Goal: Task Accomplishment & Management: Complete application form

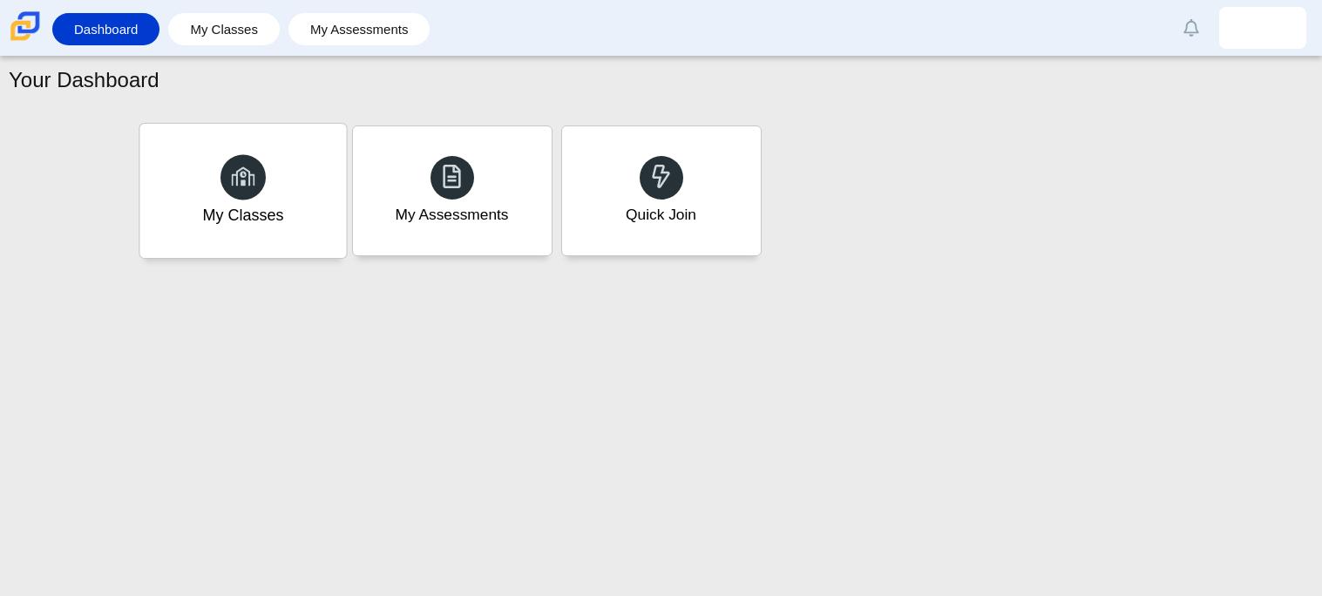
click at [250, 195] on div at bounding box center [243, 176] width 45 height 45
click at [629, 153] on div "Quick Join" at bounding box center [661, 191] width 207 height 134
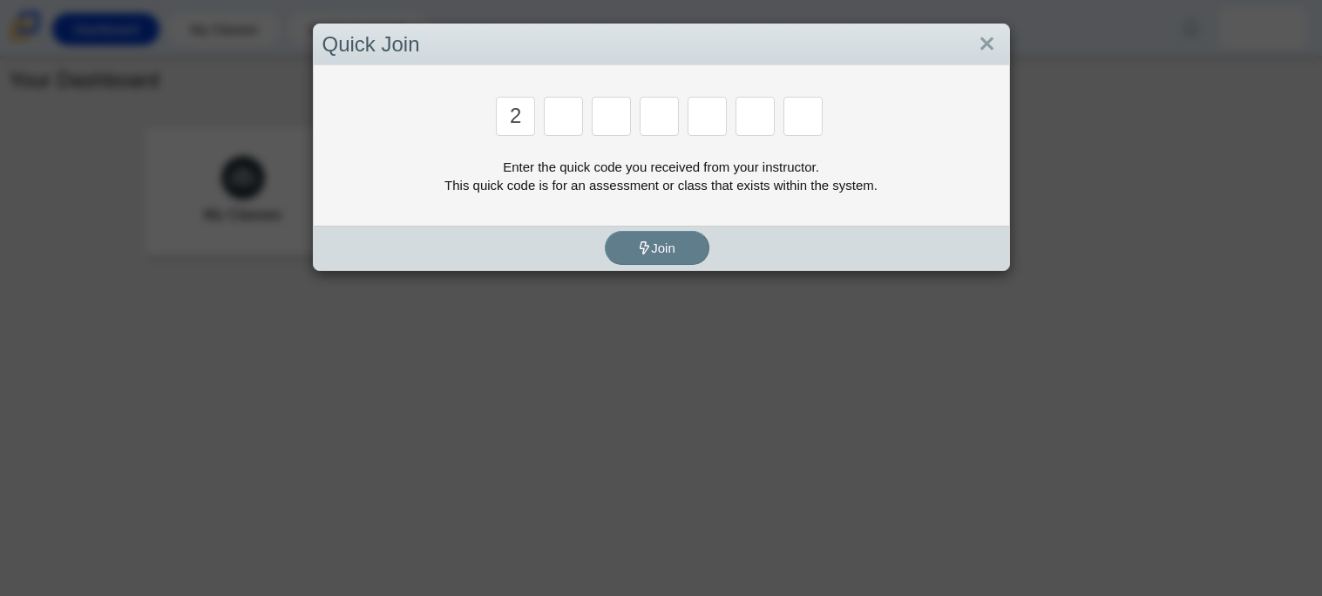
type input "2"
type input "C"
type input "U"
type input "P"
type input "S"
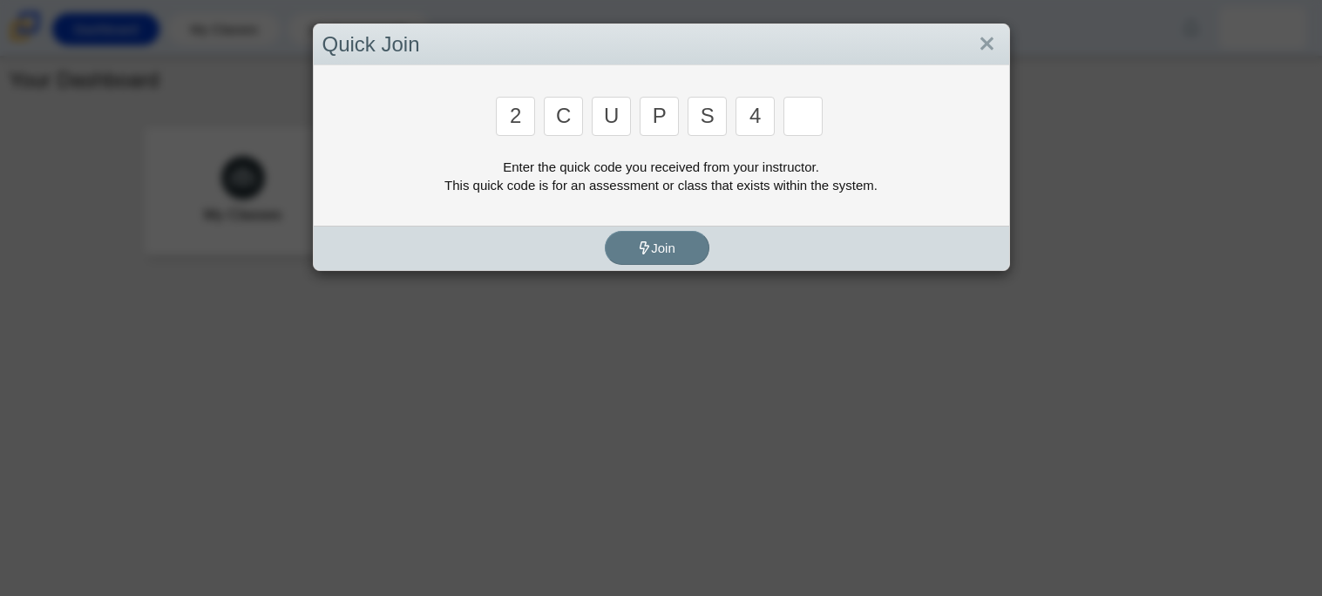
type input "4"
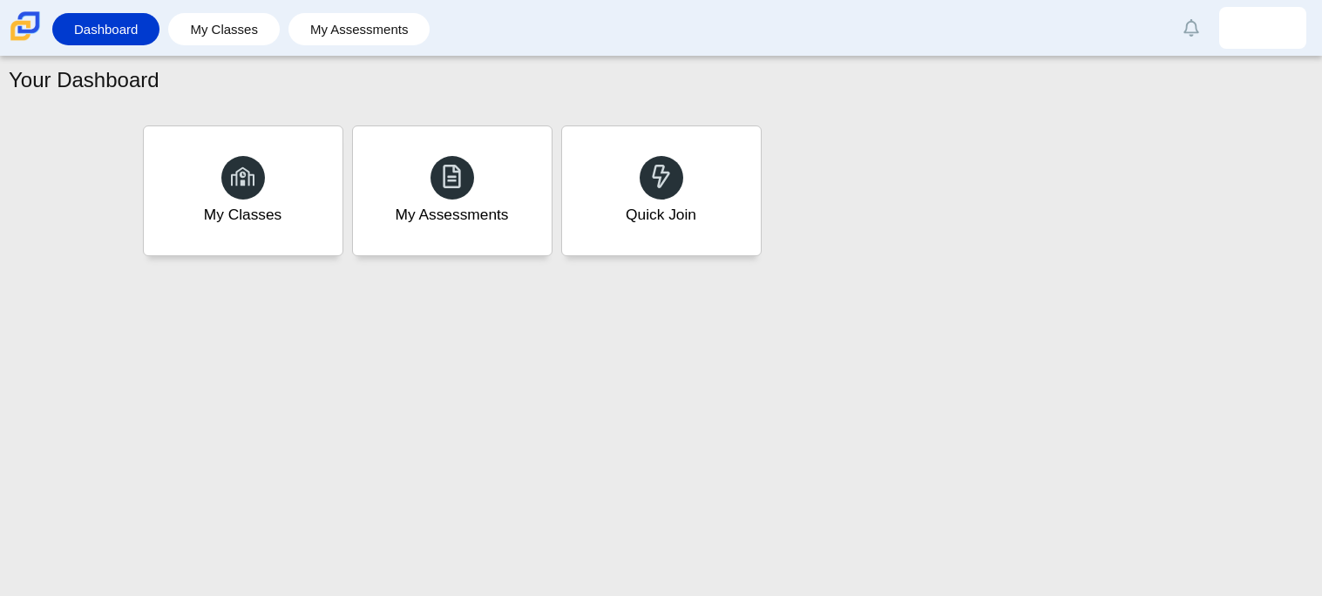
type input "A"
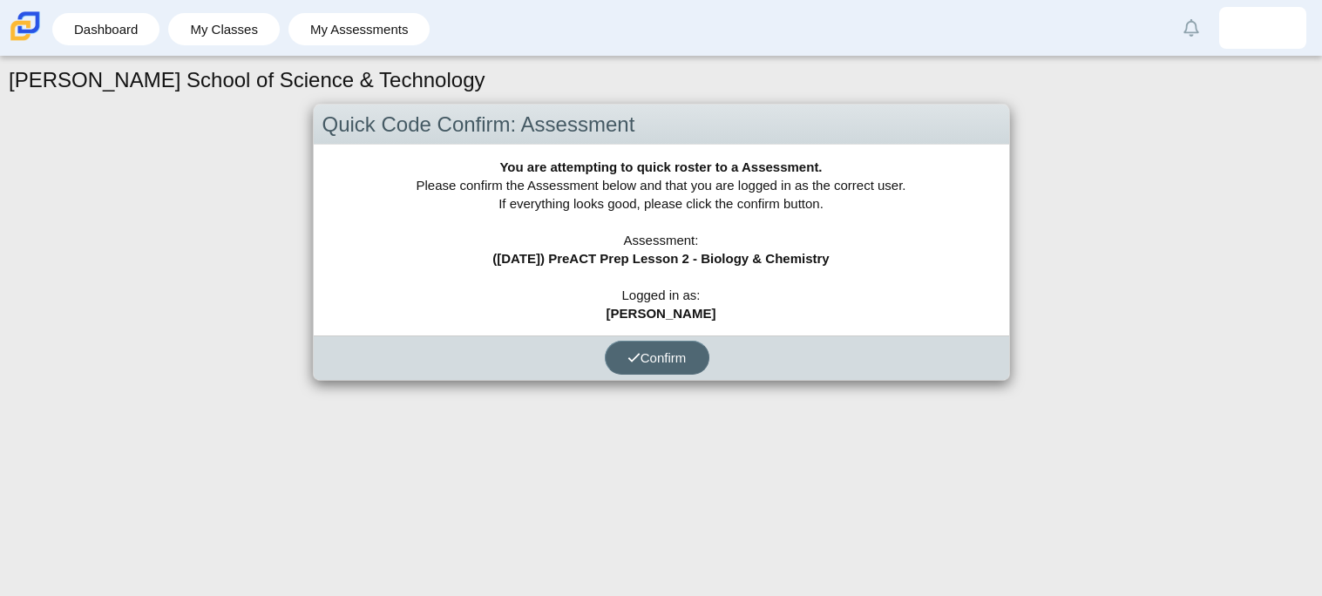
click at [676, 347] on button "Confirm" at bounding box center [657, 358] width 105 height 34
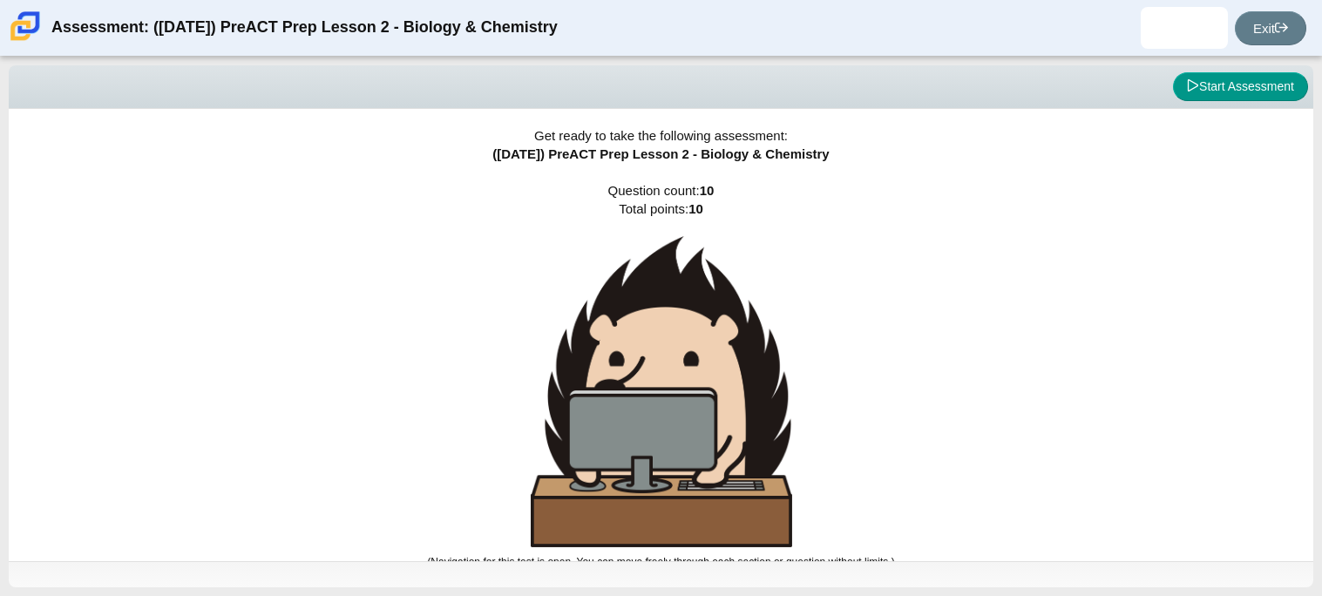
scroll to position [10, 0]
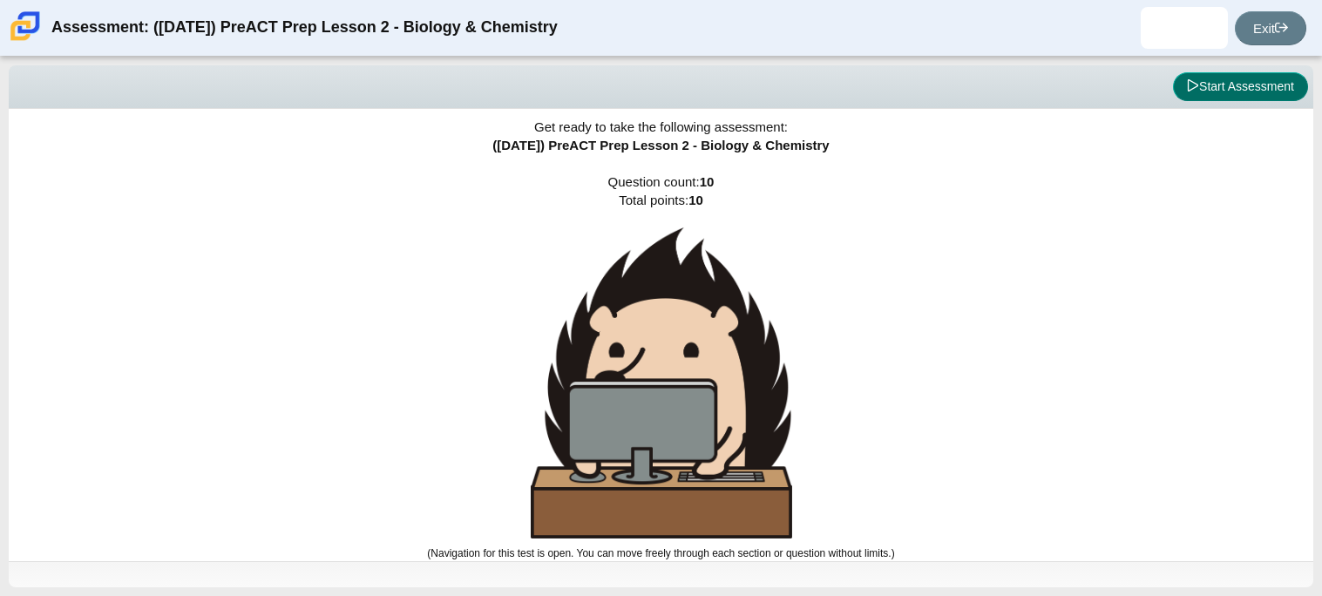
click at [1219, 73] on button "Start Assessment" at bounding box center [1240, 87] width 135 height 30
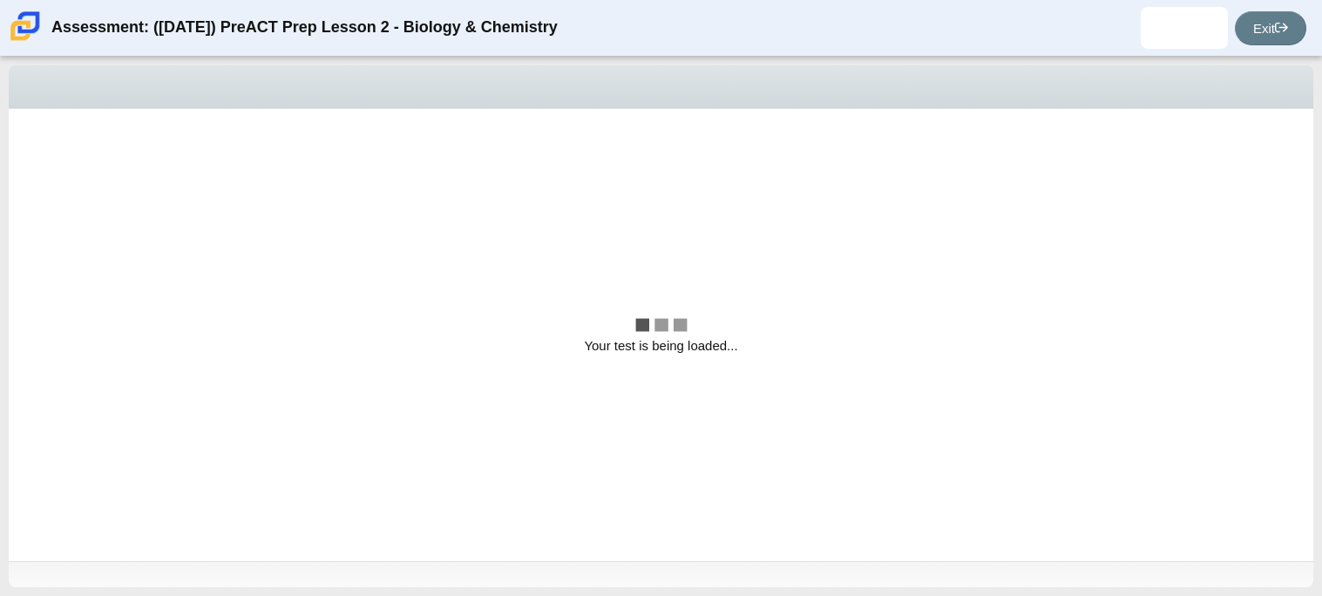
scroll to position [0, 0]
select select "88c27e0d-eae0-4ba9-ac20-9160ce6547ef"
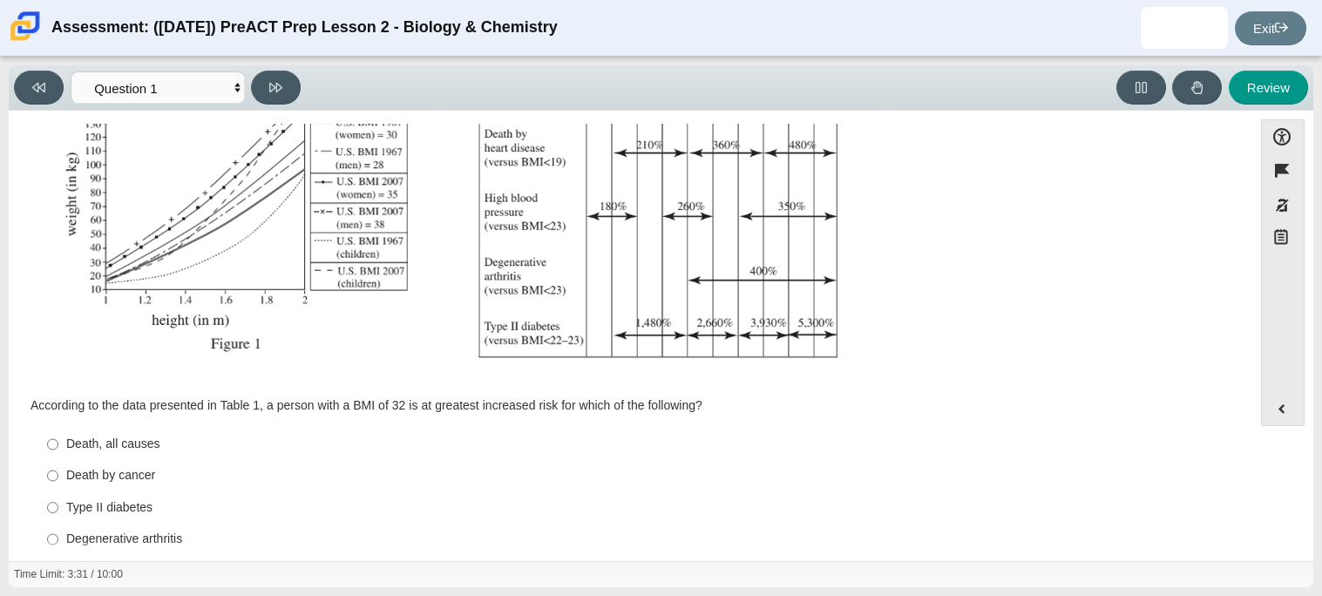
scroll to position [370, 0]
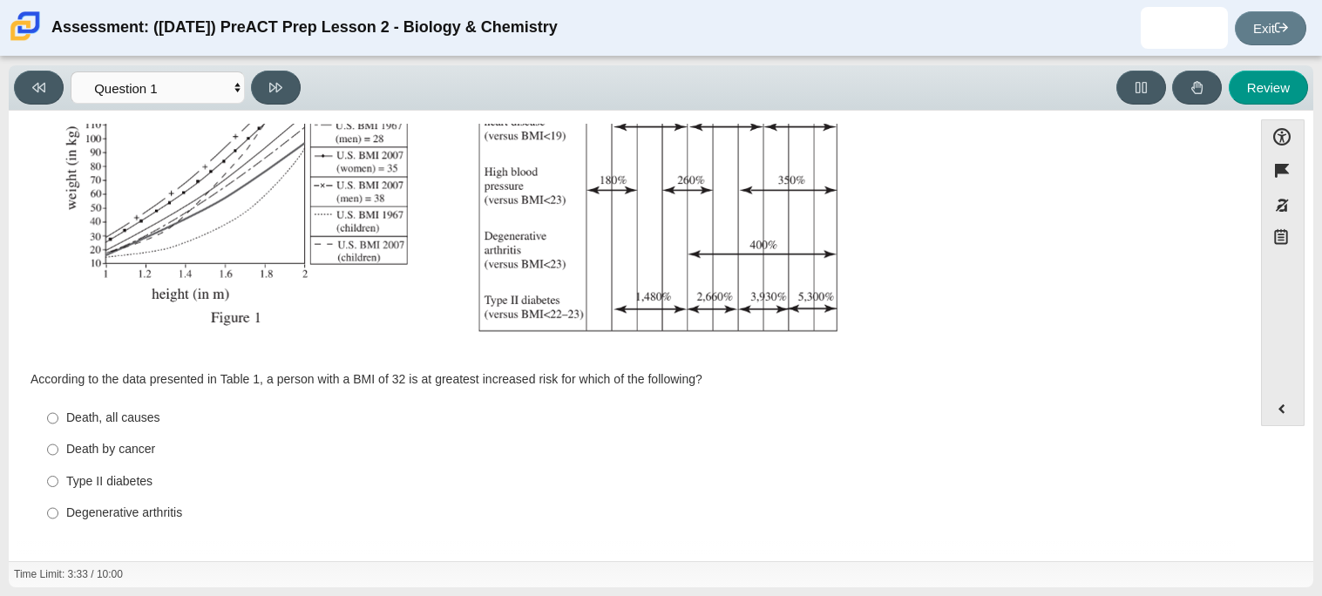
click at [121, 458] on div "Death by cancer" at bounding box center [644, 449] width 1156 height 17
click at [58, 458] on input "Death by cancer Death by cancer" at bounding box center [52, 449] width 11 height 31
radio input "true"
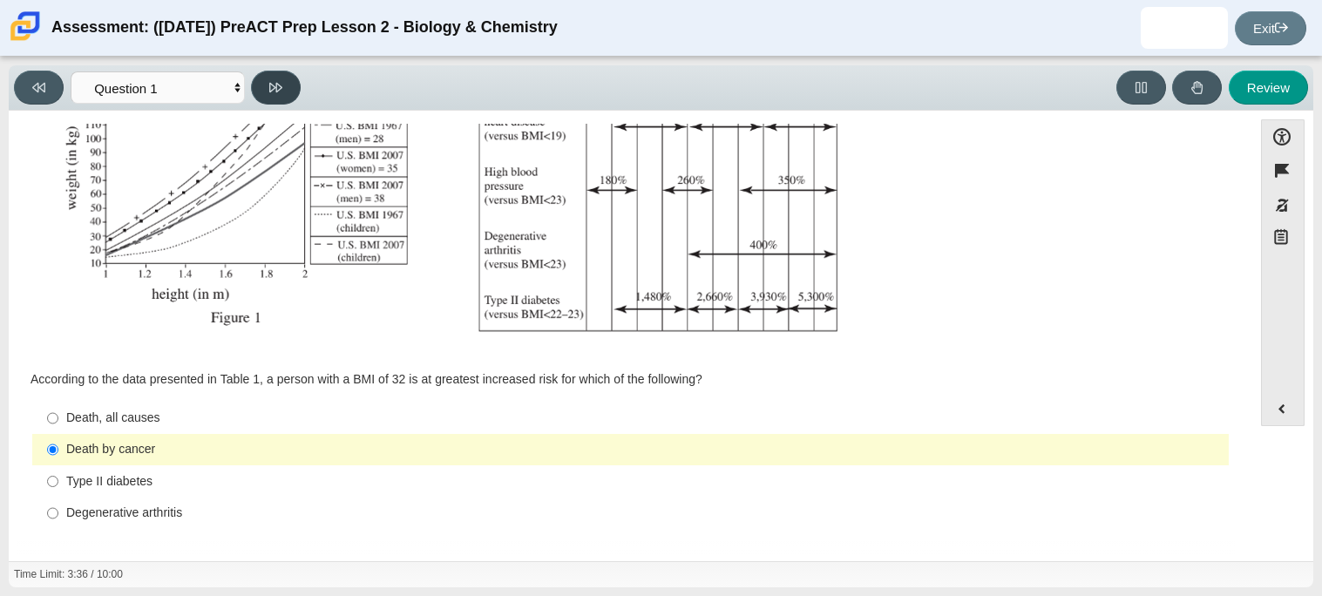
click at [275, 89] on icon at bounding box center [275, 87] width 13 height 13
select select "f31ee183-ab53-48c9-9374-3a18949ab500"
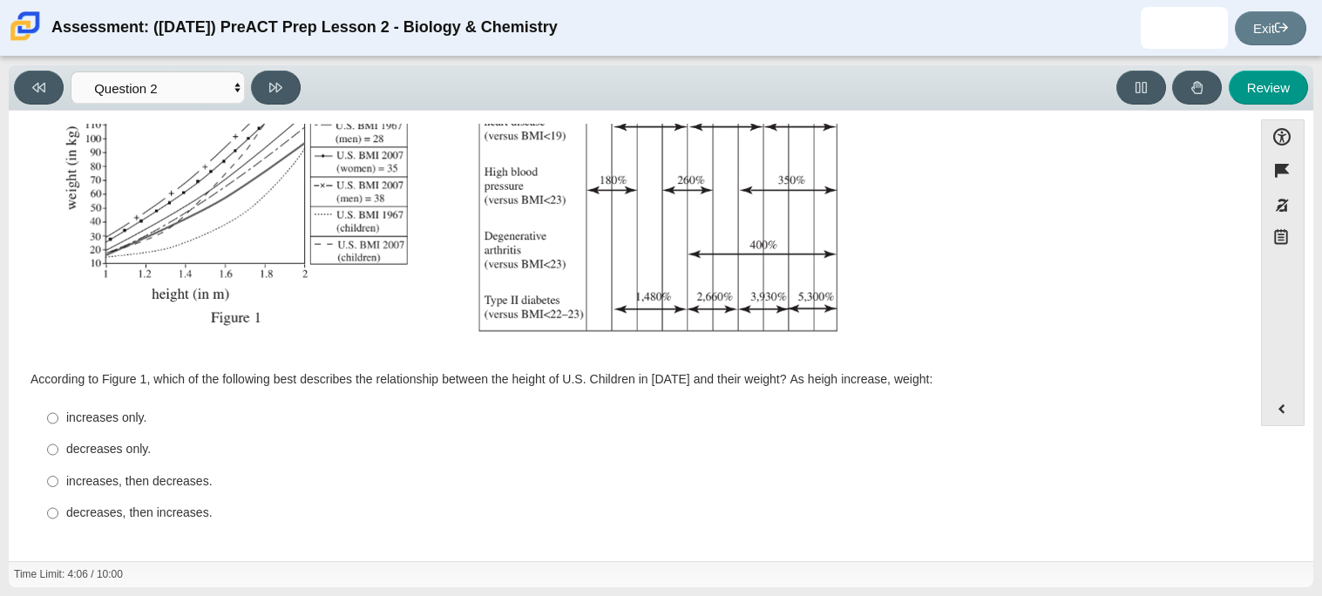
click at [120, 414] on div "increases only." at bounding box center [644, 418] width 1156 height 17
click at [58, 414] on input "increases only. increases only." at bounding box center [52, 418] width 11 height 31
radio input "true"
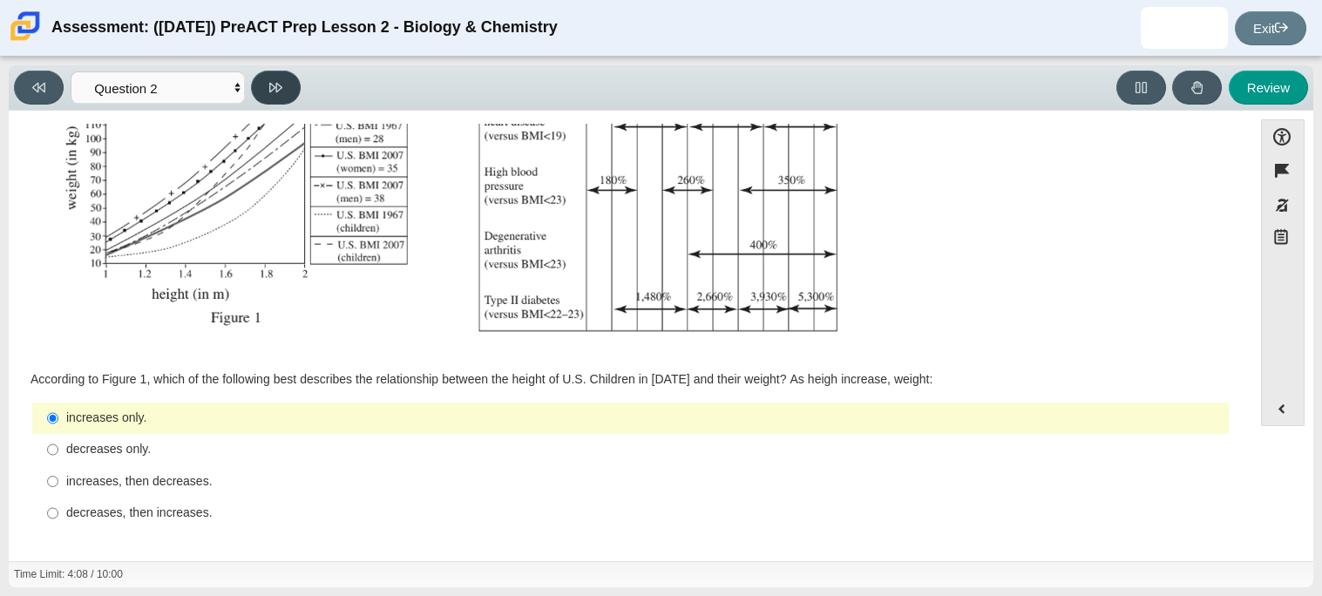
click at [268, 95] on button at bounding box center [276, 88] width 50 height 34
select select "45e82964-709e-4180-9336-970e18221224"
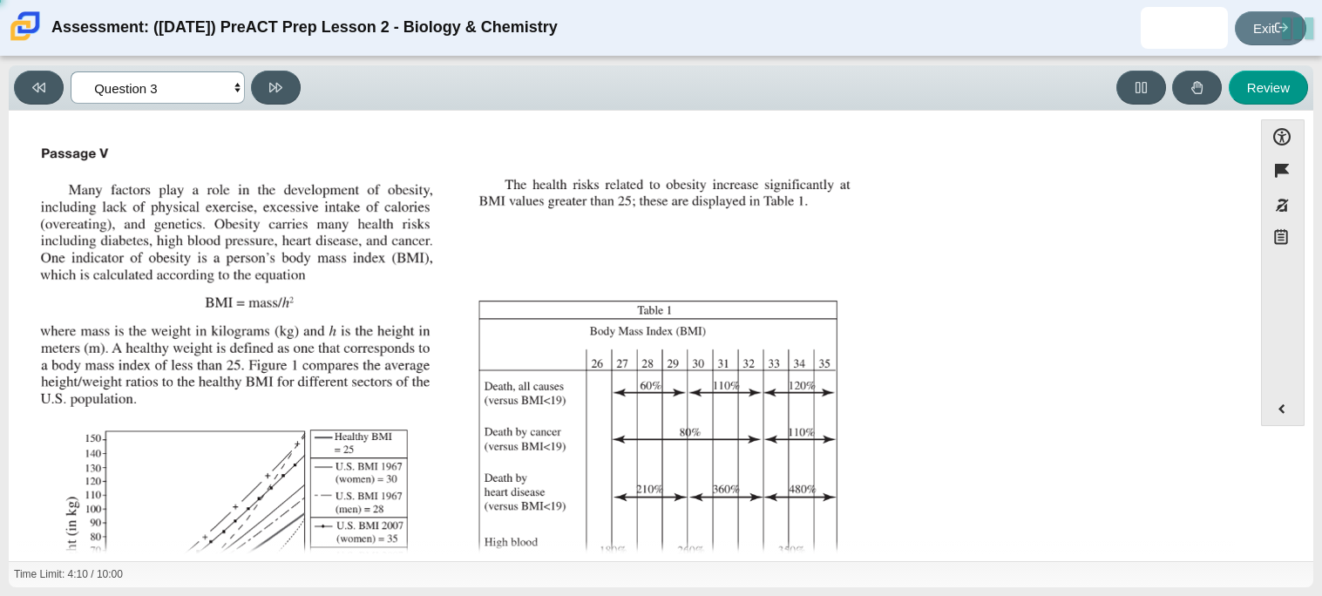
click at [206, 83] on select "Questions Question 1 Question 2 Question 3 Question 4 Question 5 Question 6 Que…" at bounding box center [158, 87] width 174 height 32
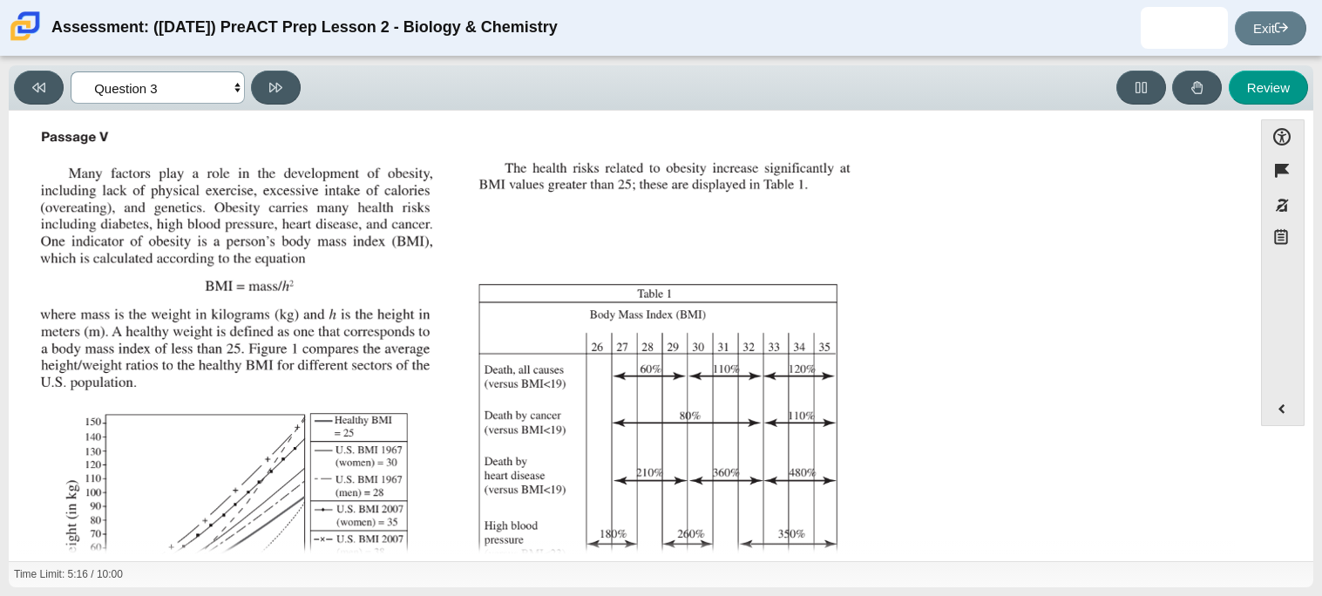
scroll to position [388, 0]
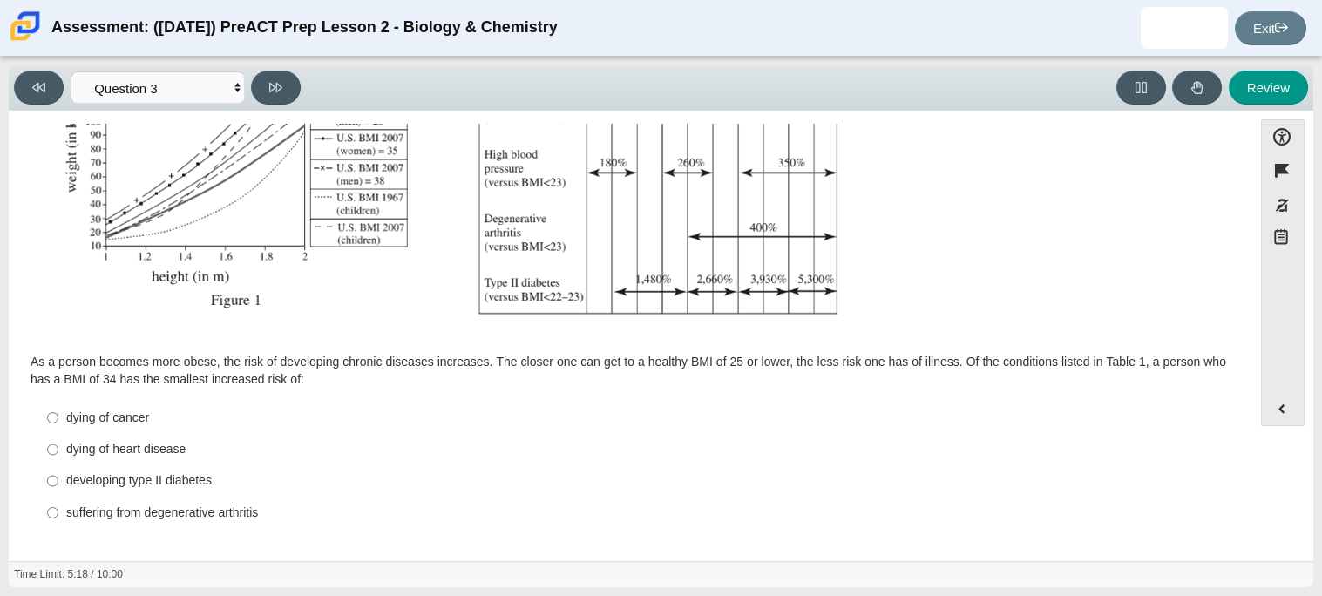
click at [137, 485] on div "developing type II diabetes" at bounding box center [644, 480] width 1156 height 17
click at [58, 485] on input "developing type II diabetes developing type II diabetes" at bounding box center [52, 480] width 11 height 31
radio input "true"
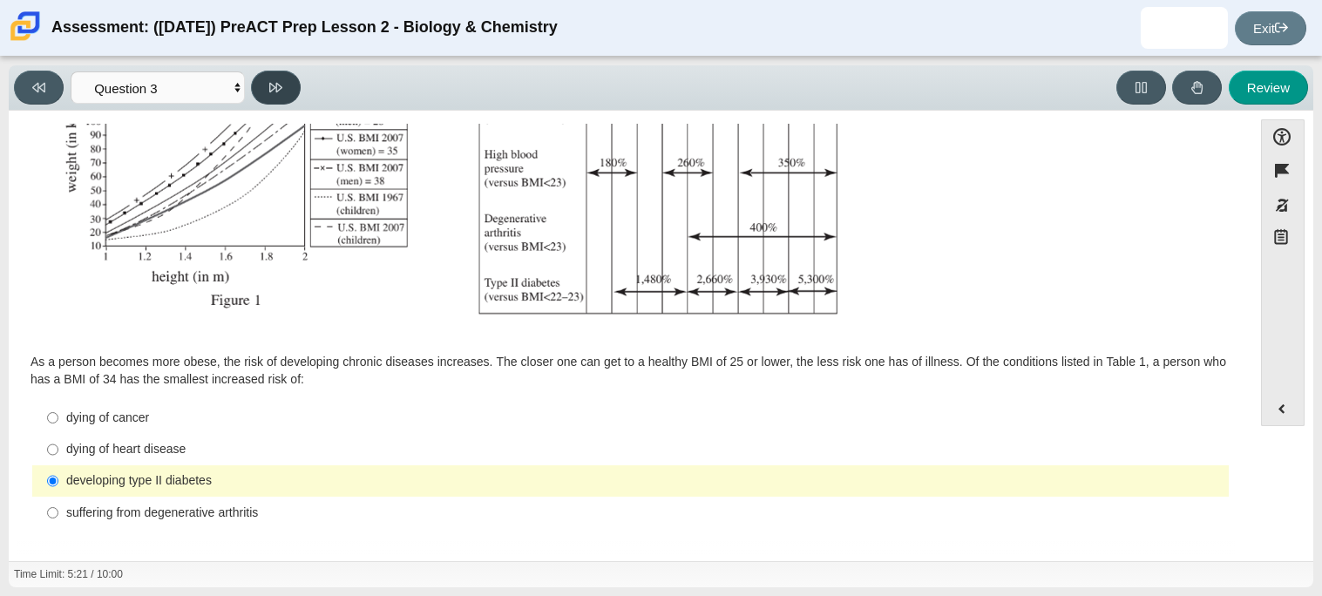
click at [268, 77] on button at bounding box center [276, 88] width 50 height 34
select select "71dcacfe-cf8b-4cdc-be22-b82c8aec5da2"
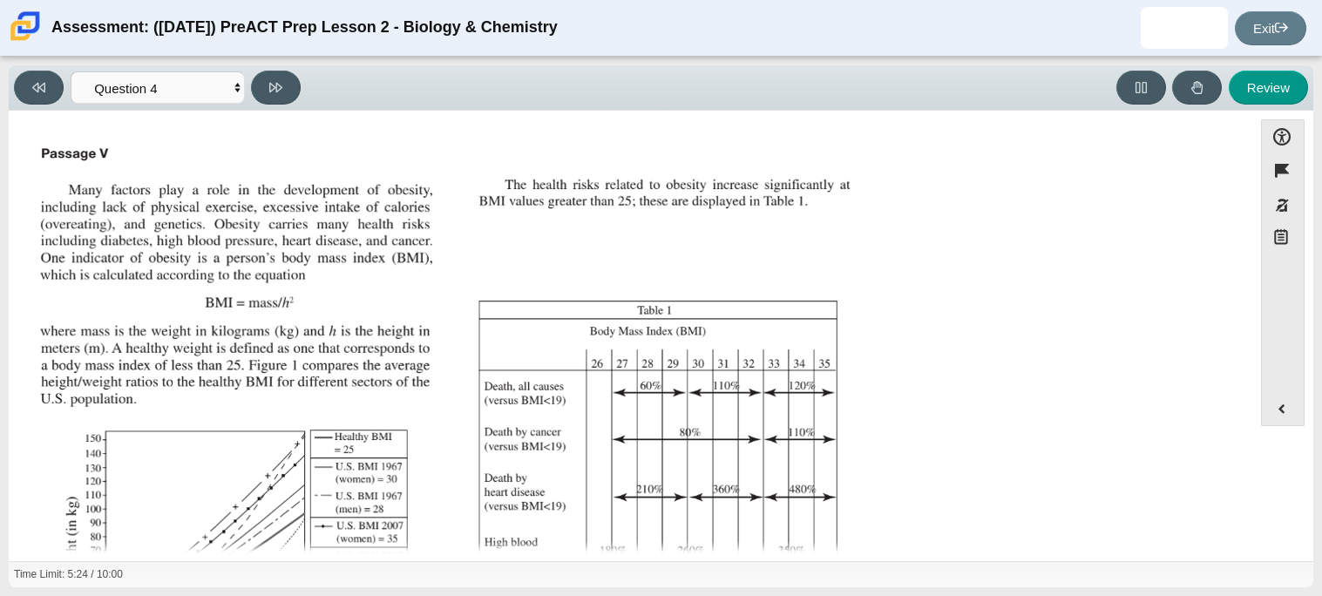
scroll to position [372, 0]
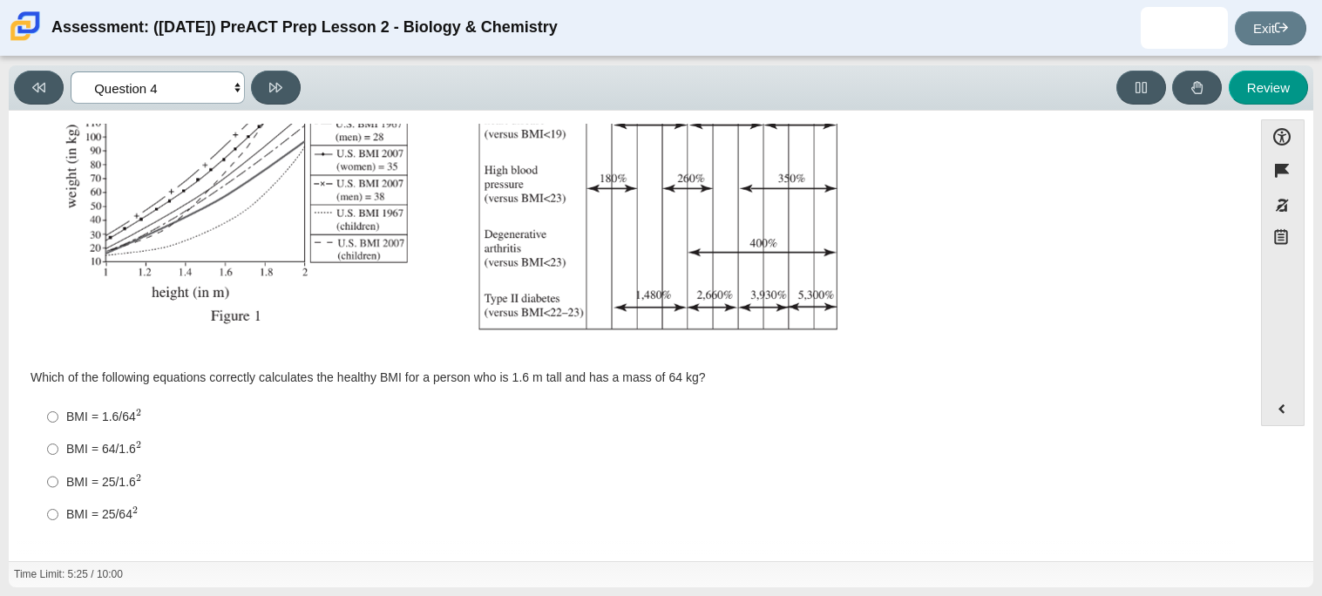
click at [193, 90] on select "Questions Question 1 Question 2 Question 3 Question 4 Question 5 Question 6 Que…" at bounding box center [158, 87] width 174 height 32
click at [120, 455] on div "BMI = 64/1.6 2" at bounding box center [644, 449] width 1156 height 18
click at [58, 455] on input "BMI = 64/1.6 2 BMI = 64/1.62" at bounding box center [52, 449] width 11 height 32
radio input "true"
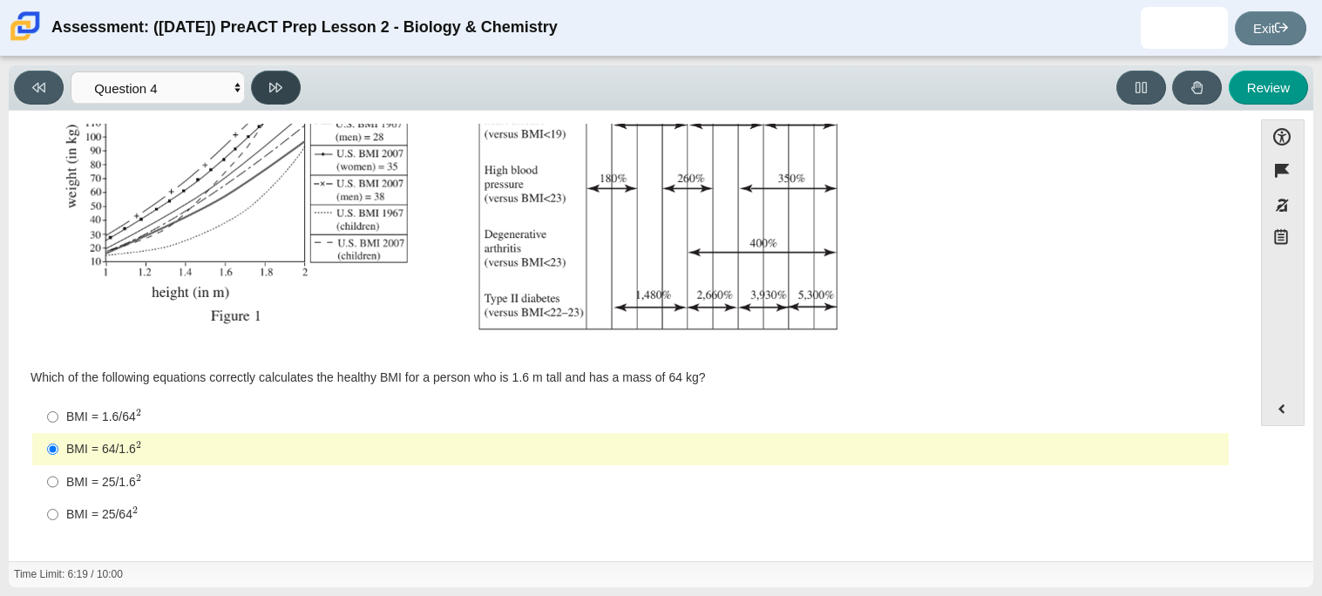
click at [268, 83] on button at bounding box center [276, 88] width 50 height 34
select select "c6558c8b-086a-4b4c-b582-9428309971ba"
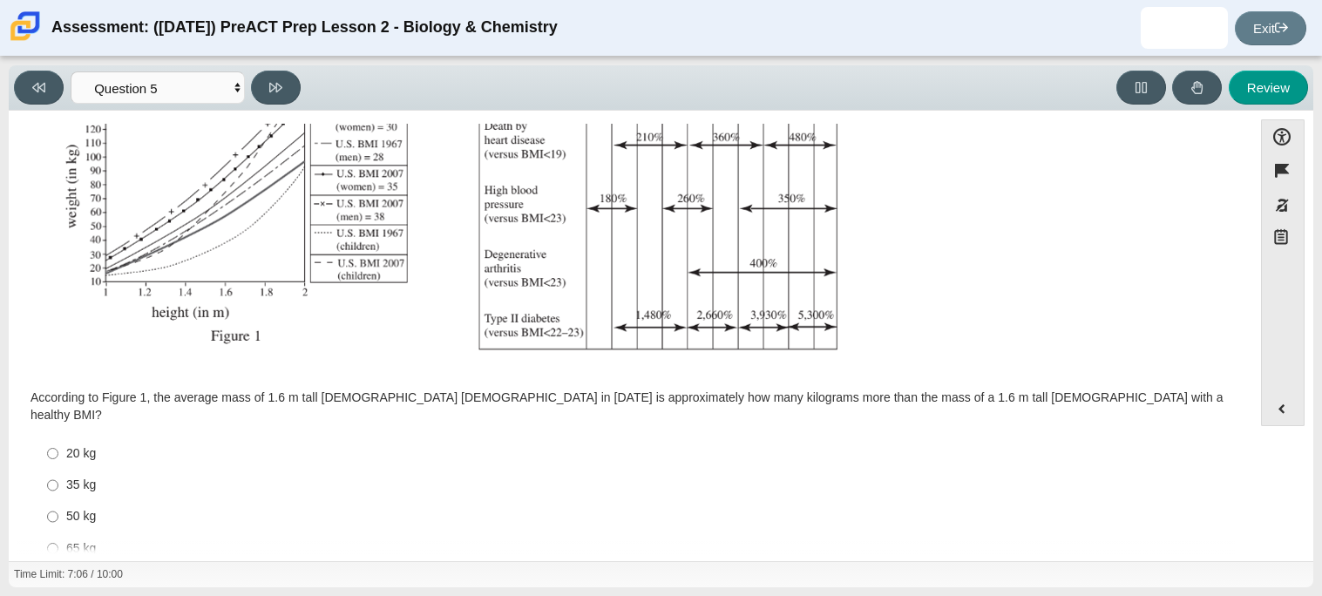
scroll to position [351, 0]
click at [85, 478] on div "35 kg" at bounding box center [644, 486] width 1156 height 17
click at [58, 471] on input "35 kg 35 kg" at bounding box center [52, 486] width 11 height 31
radio input "true"
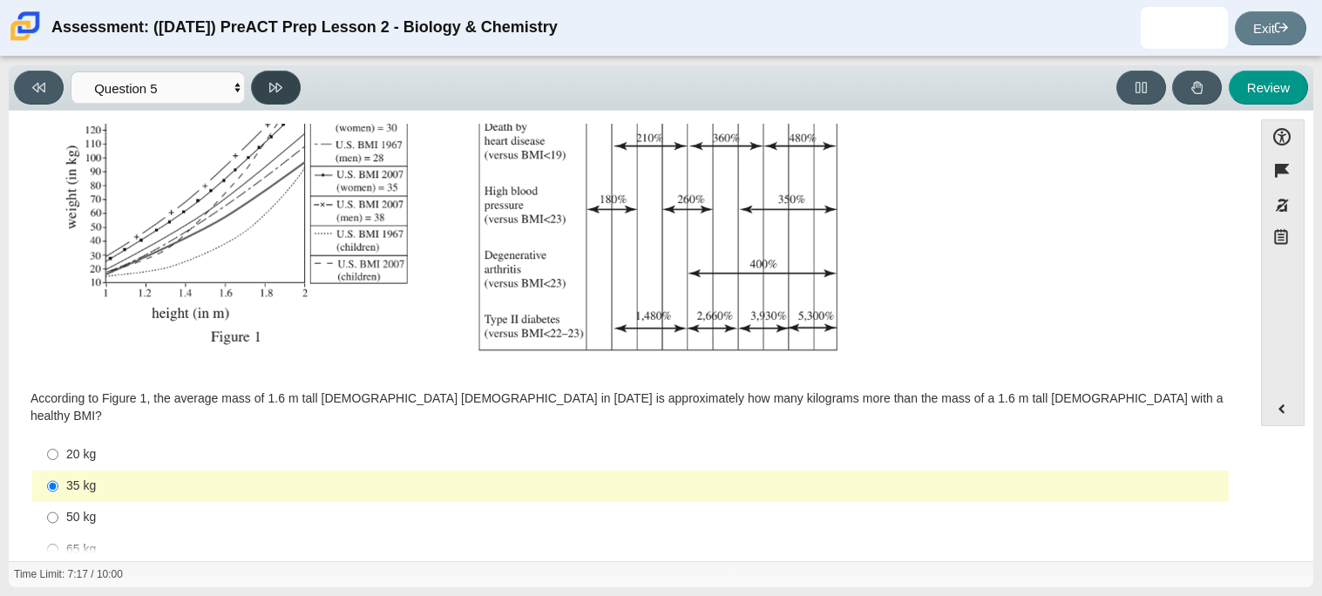
click at [267, 71] on button at bounding box center [276, 88] width 50 height 34
select select "74d98ab6-2529-481e-9250-4e9263ec31cd"
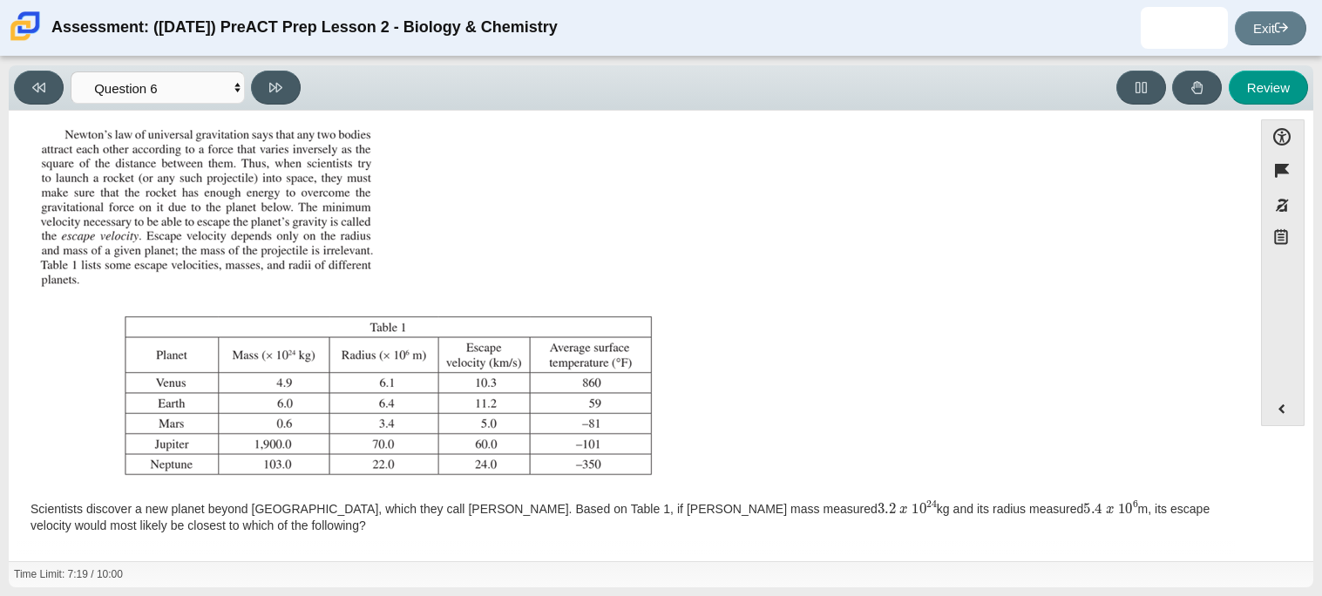
scroll to position [58, 0]
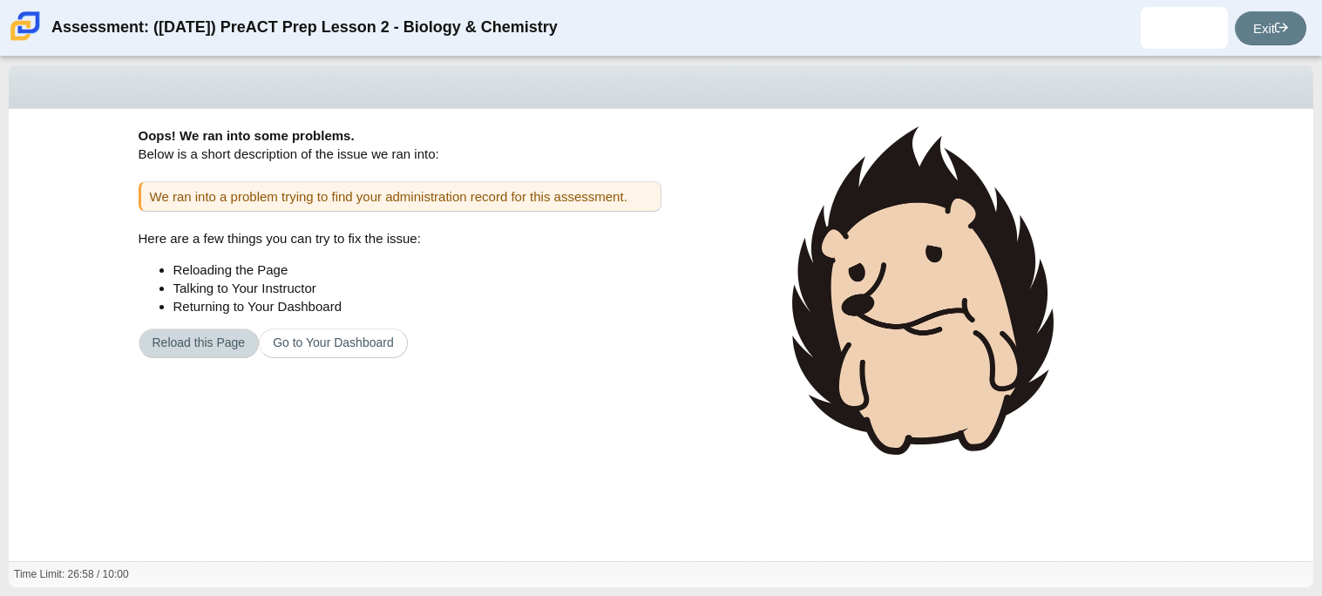
click at [197, 348] on button "Reload this Page" at bounding box center [199, 344] width 121 height 30
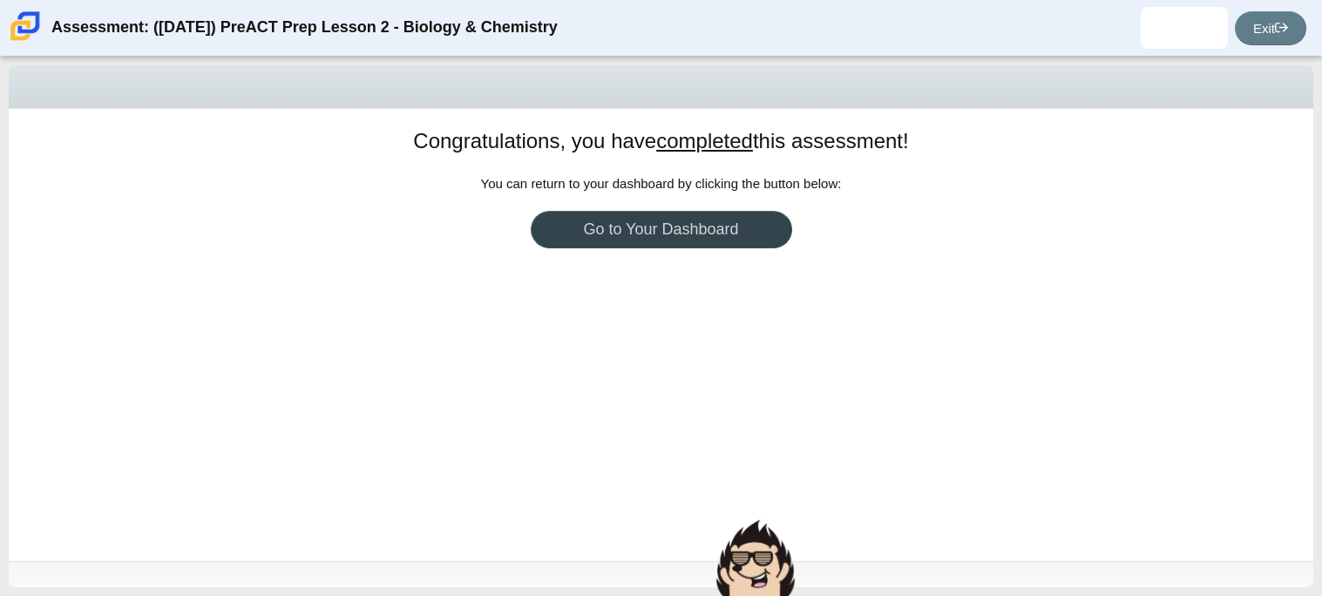
click at [689, 237] on link "Go to Your Dashboard" at bounding box center [661, 229] width 261 height 37
